Goal: Transaction & Acquisition: Purchase product/service

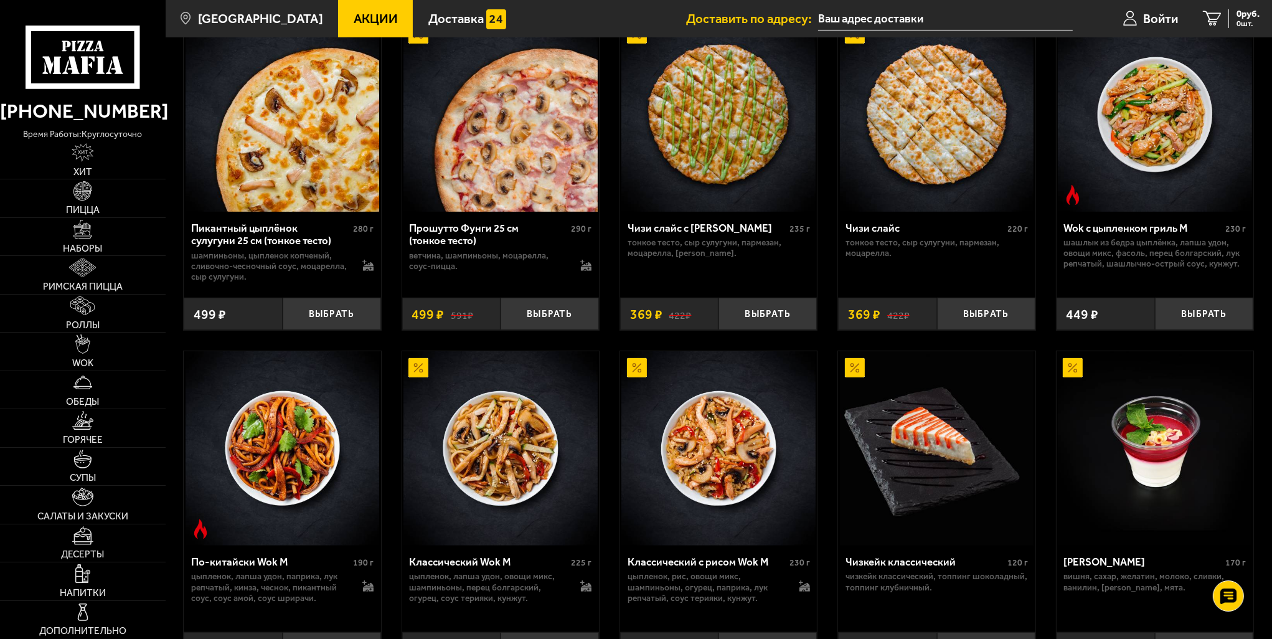
scroll to position [558, 0]
click at [78, 207] on span "Пицца" at bounding box center [83, 210] width 34 height 9
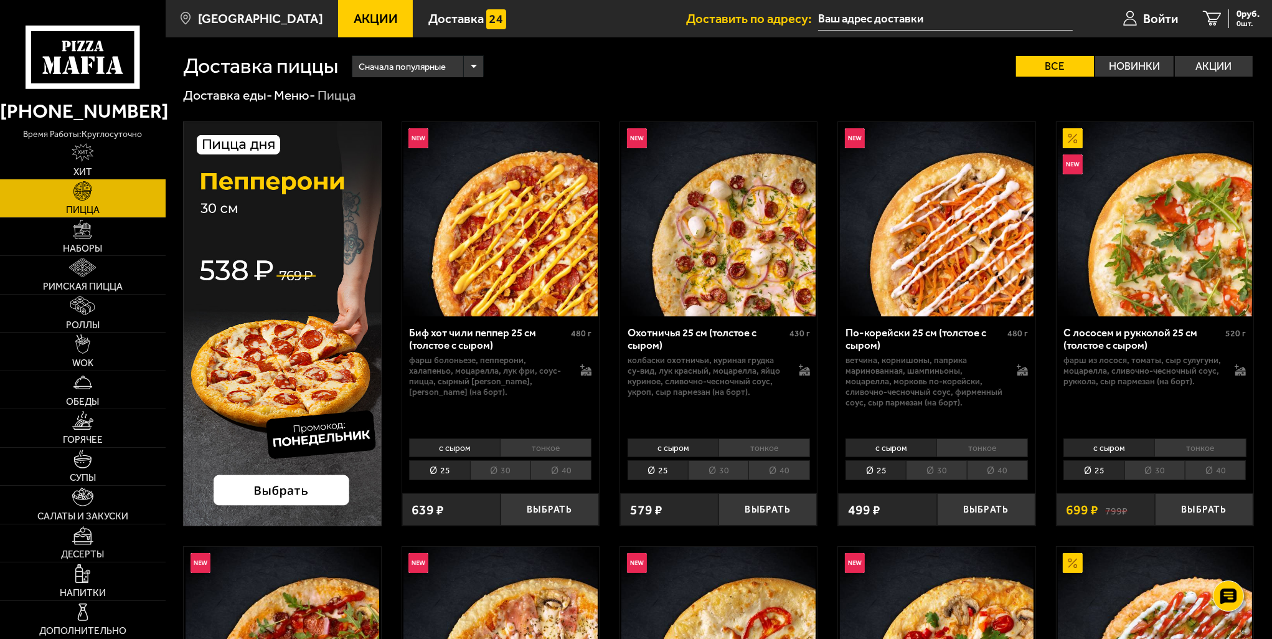
click at [362, 22] on span "Акции" at bounding box center [376, 18] width 44 height 12
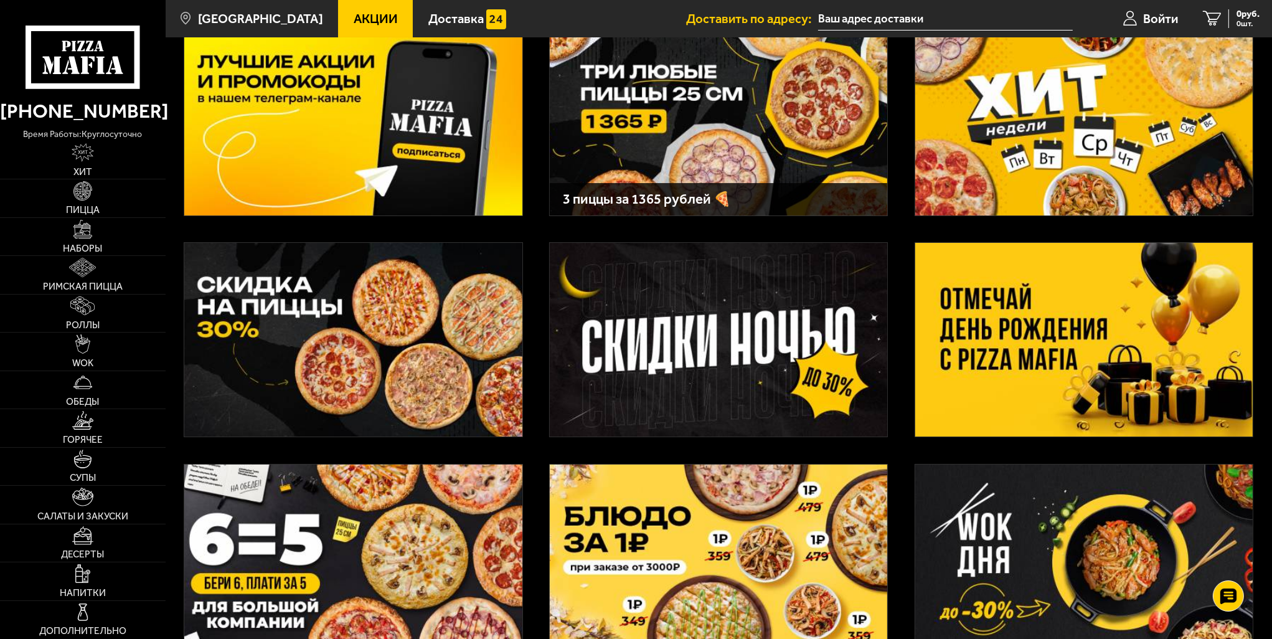
scroll to position [62, 0]
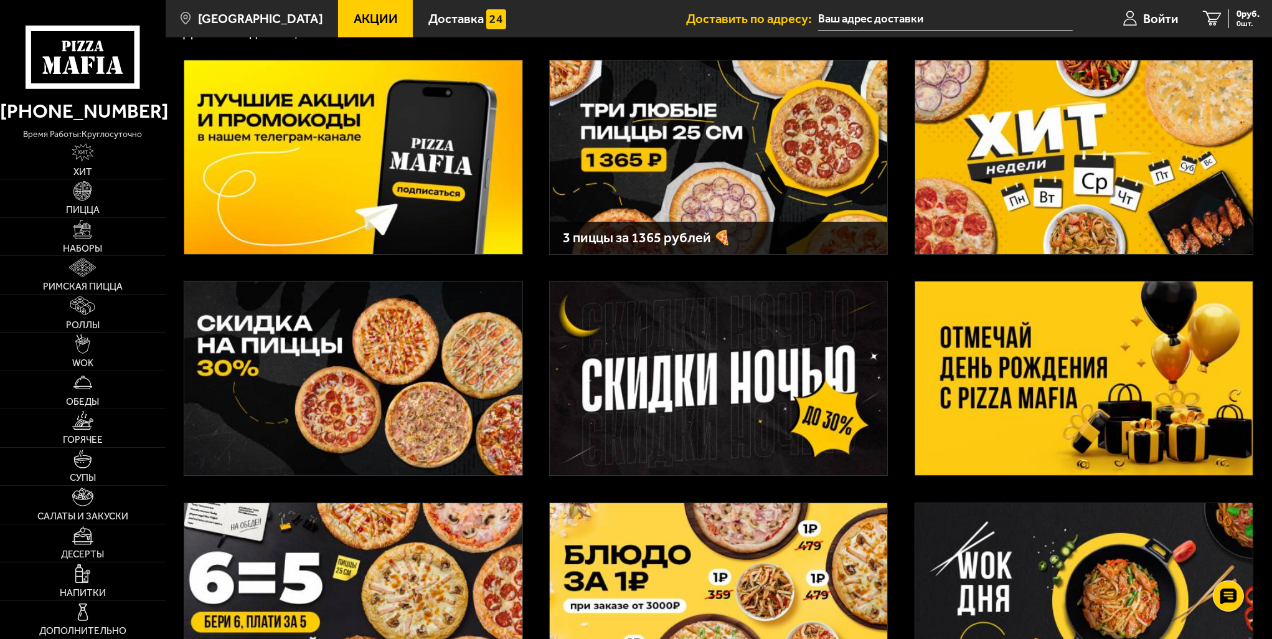
click at [1010, 216] on img at bounding box center [1084, 157] width 338 height 194
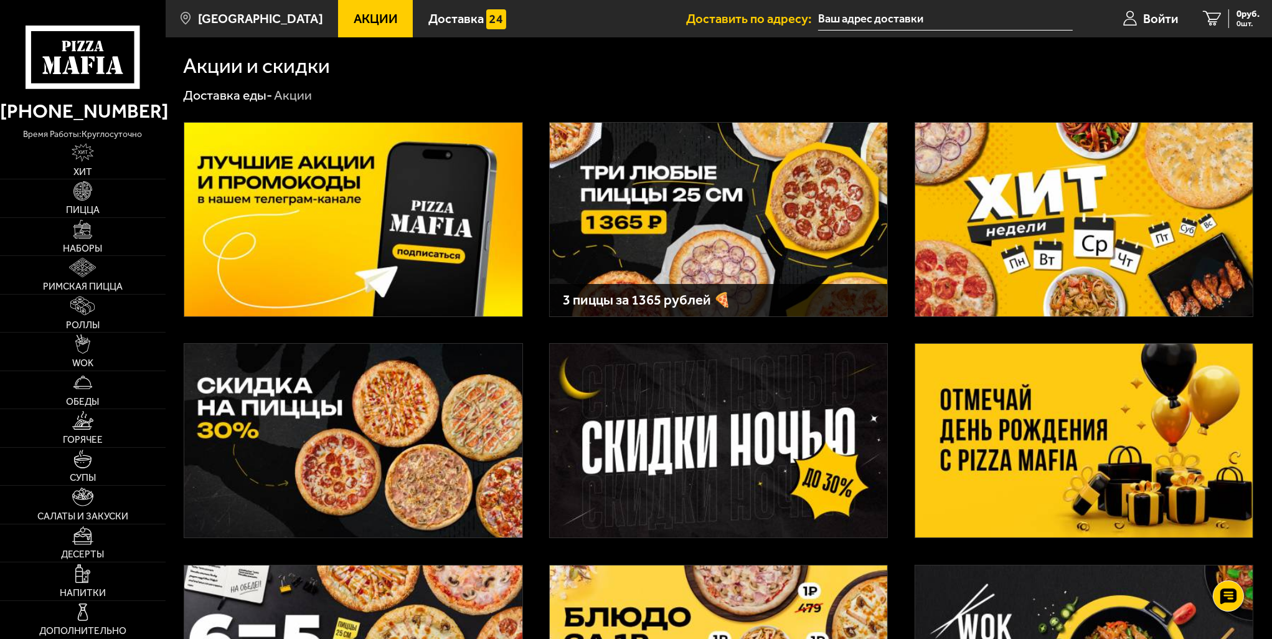
scroll to position [62, 0]
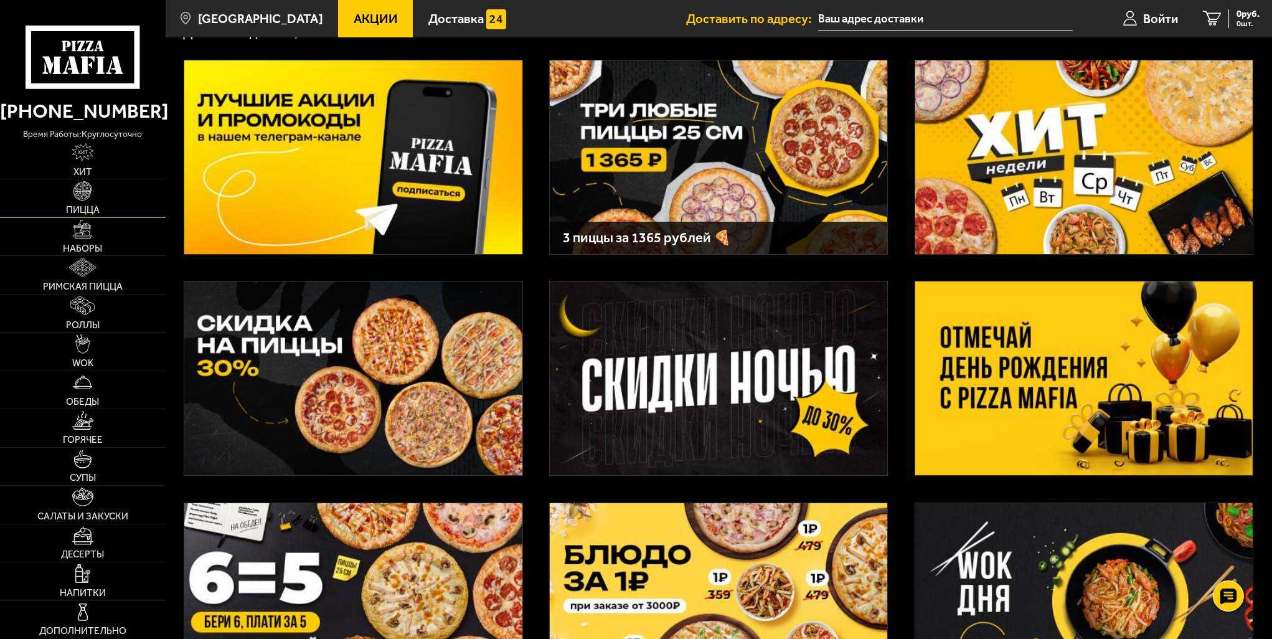
click at [72, 206] on span "Пицца" at bounding box center [83, 210] width 34 height 9
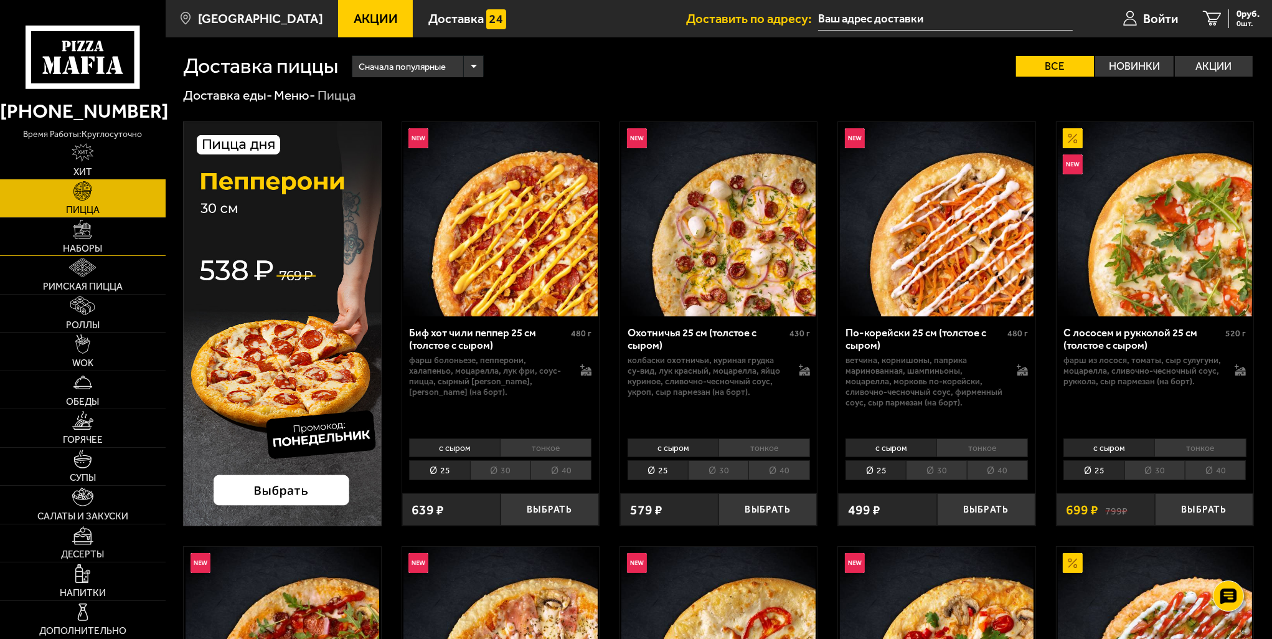
click at [104, 248] on link "Наборы" at bounding box center [83, 236] width 166 height 37
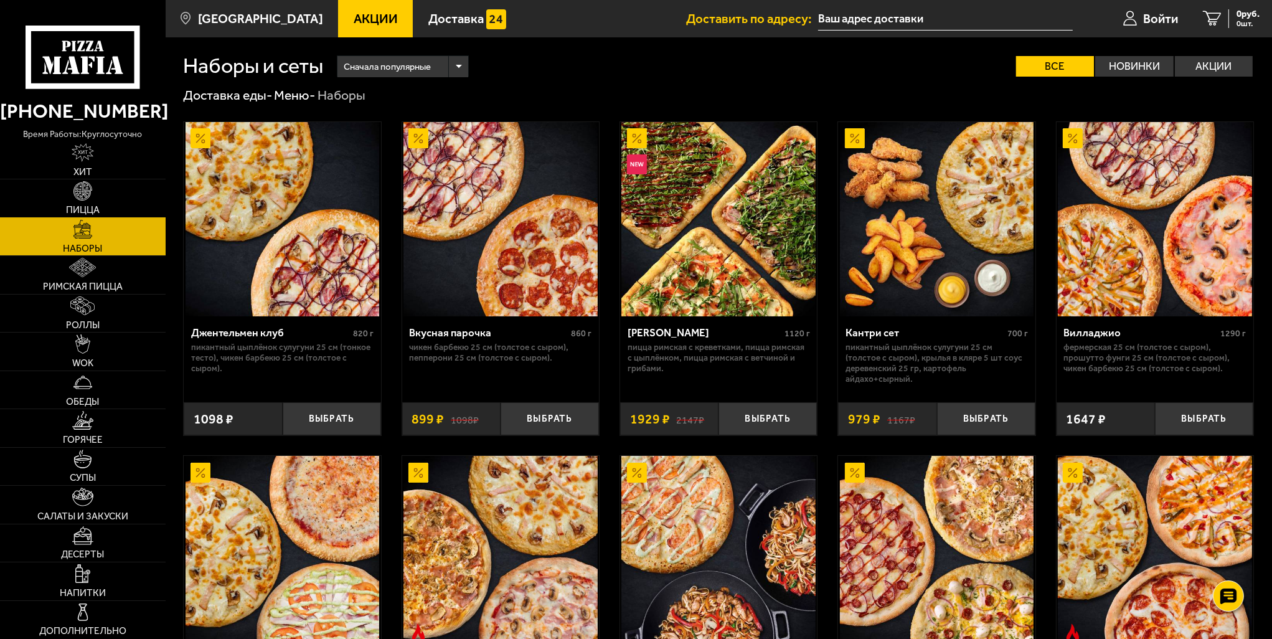
click at [110, 197] on link "Пицца" at bounding box center [83, 197] width 166 height 37
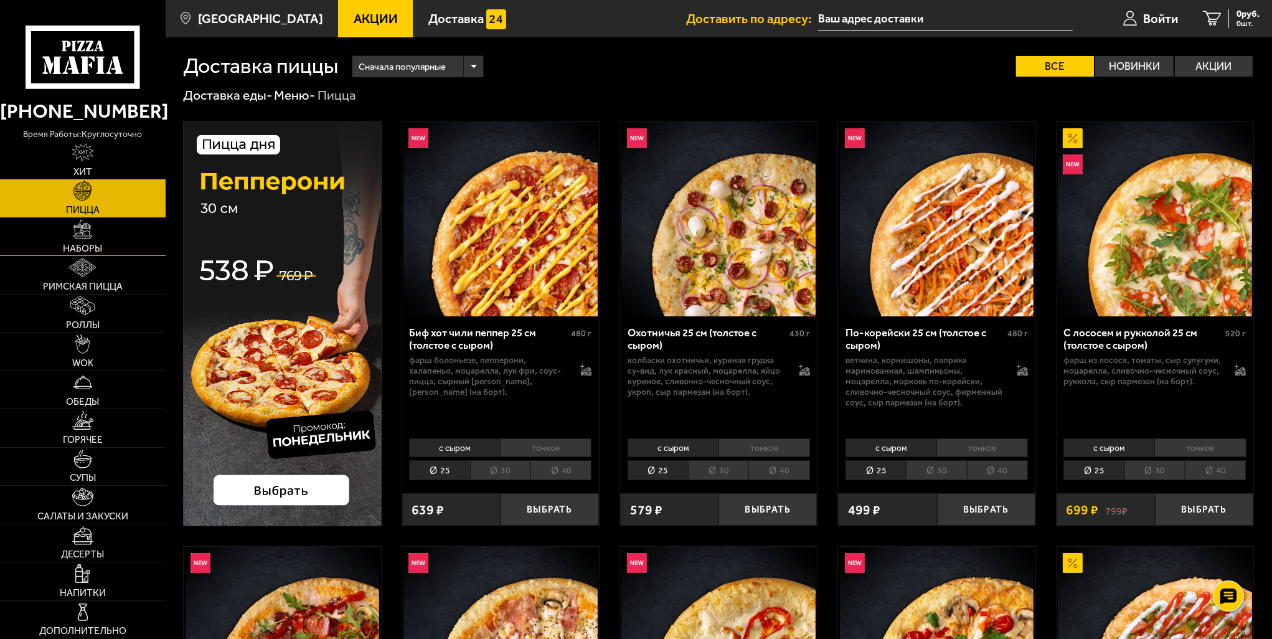
click at [90, 246] on span "Наборы" at bounding box center [82, 248] width 39 height 9
